Goal: Book appointment/travel/reservation

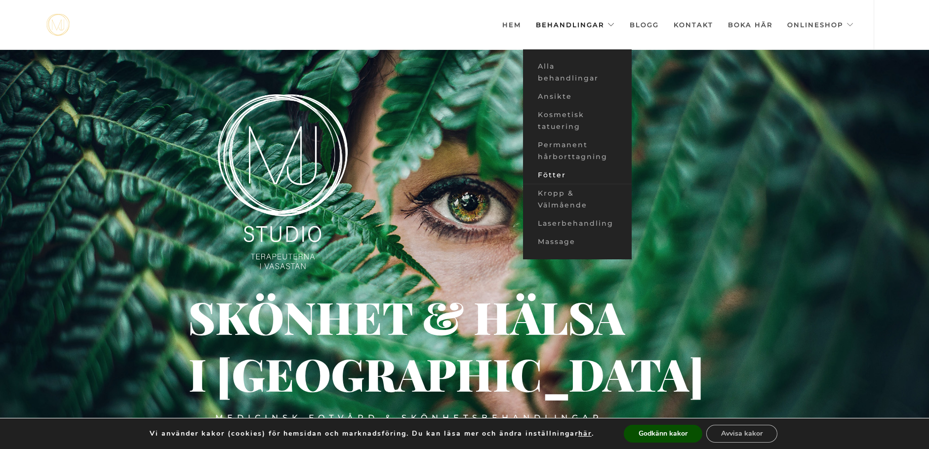
click at [561, 175] on link "Fötter" at bounding box center [577, 175] width 109 height 18
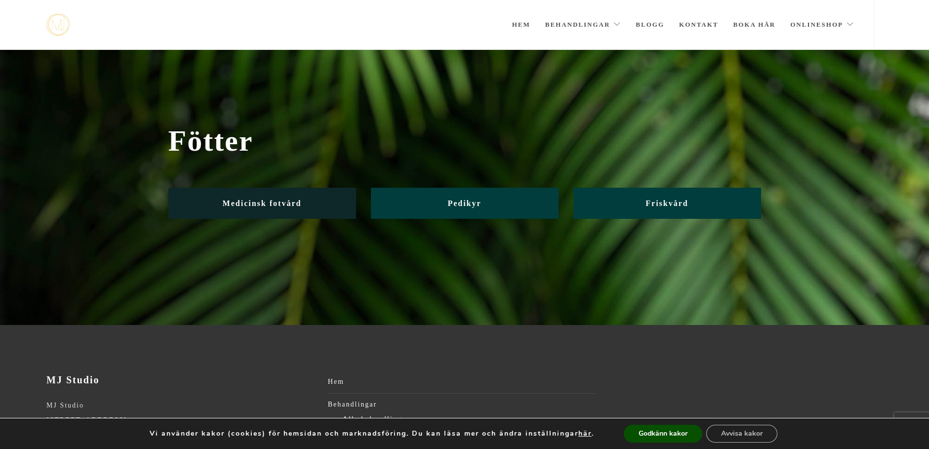
click at [284, 207] on span "Medicinsk fotvård" at bounding box center [262, 203] width 79 height 8
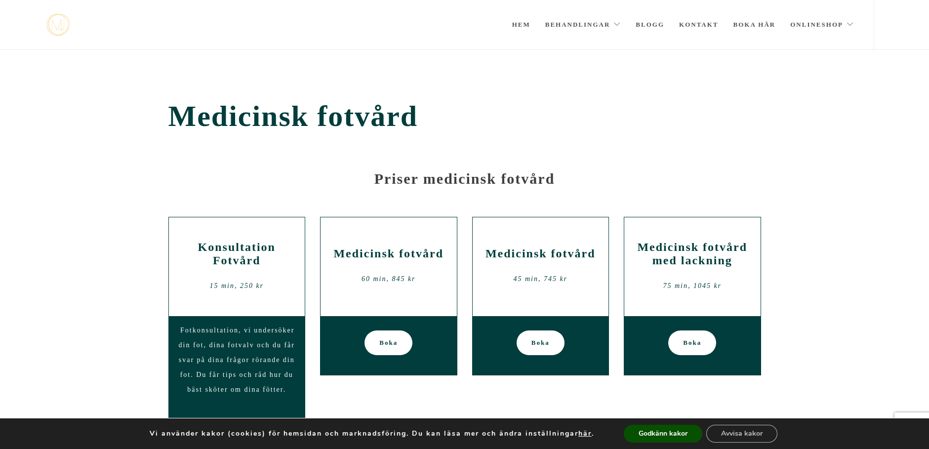
click at [437, 304] on div "Medicinsk fotvård 60 min, 845 kr" at bounding box center [389, 266] width 136 height 99
click at [399, 351] on link "Boka" at bounding box center [389, 343] width 48 height 25
